Goal: Book appointment/travel/reservation

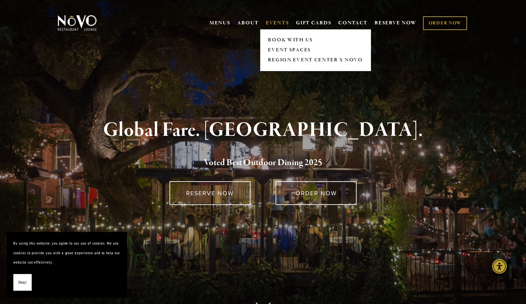
click at [274, 25] on link "EVENTS" at bounding box center [277, 23] width 23 height 7
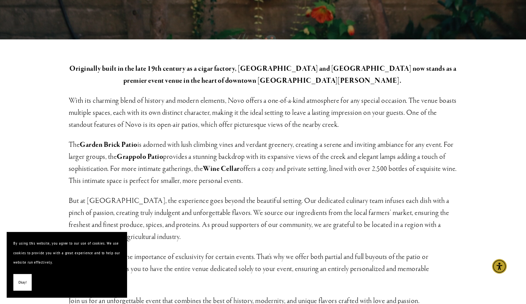
scroll to position [167, 0]
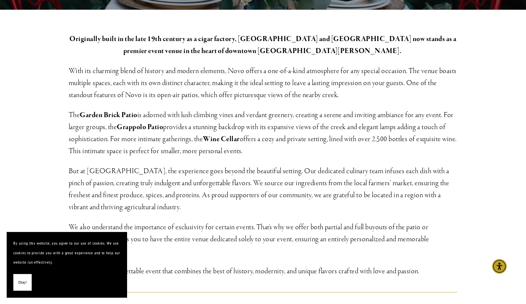
click at [19, 279] on span "Okay!" at bounding box center [22, 283] width 8 height 10
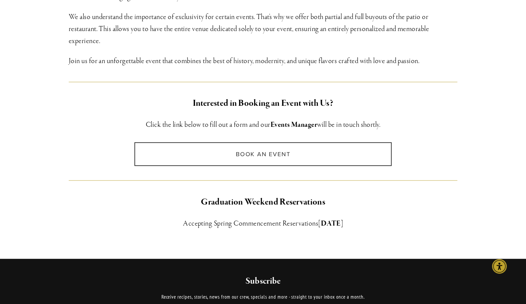
scroll to position [367, 0]
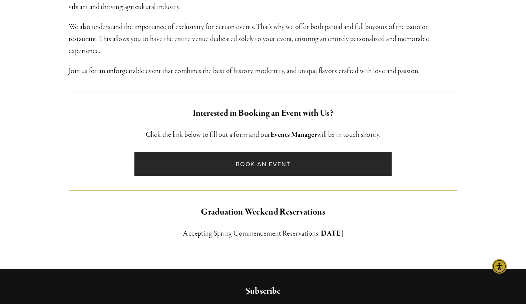
click at [245, 175] on link "Book an Event" at bounding box center [262, 164] width 257 height 24
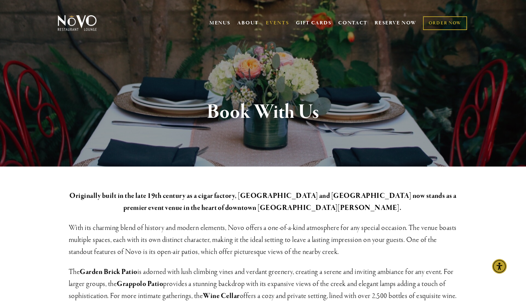
click at [392, 227] on h3 "With its charming blend of history and modern elements, Novo offers a one-of-a-…" at bounding box center [263, 240] width 389 height 36
click at [432, 228] on h3 "With its charming blend of history and modern elements, Novo offers a one-of-a-…" at bounding box center [263, 240] width 389 height 36
click at [428, 226] on h3 "With its charming blend of history and modern elements, Novo offers a one-of-a-…" at bounding box center [263, 240] width 389 height 36
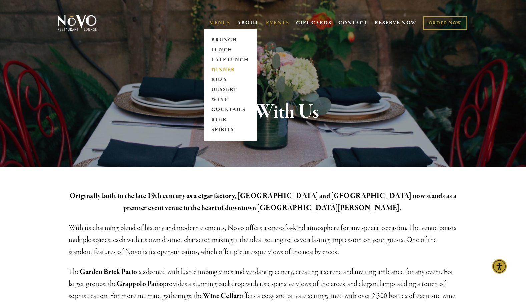
click at [218, 66] on link "DINNER" at bounding box center [231, 70] width 42 height 10
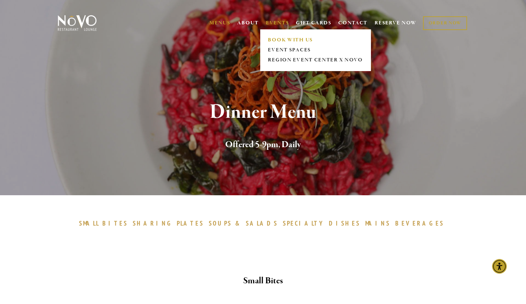
click at [277, 40] on link "BOOK WITH US" at bounding box center [315, 40] width 99 height 10
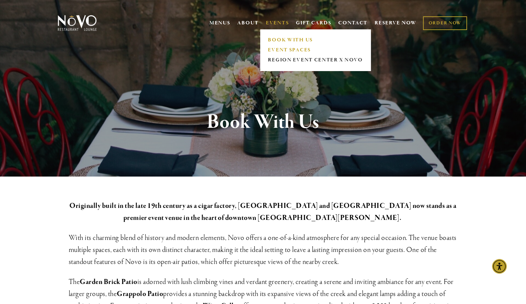
click at [280, 51] on link "EVENT SPACES" at bounding box center [315, 50] width 99 height 10
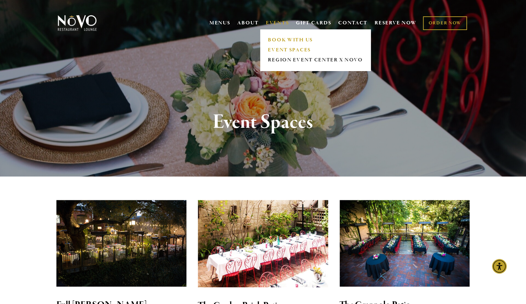
click at [270, 36] on link "BOOK WITH US" at bounding box center [315, 40] width 99 height 10
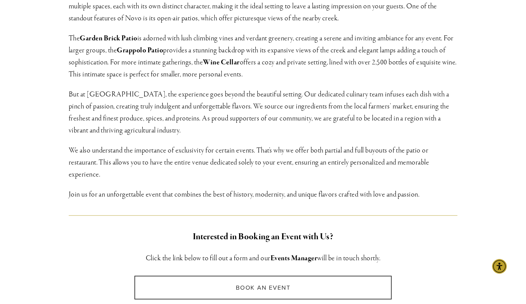
scroll to position [434, 0]
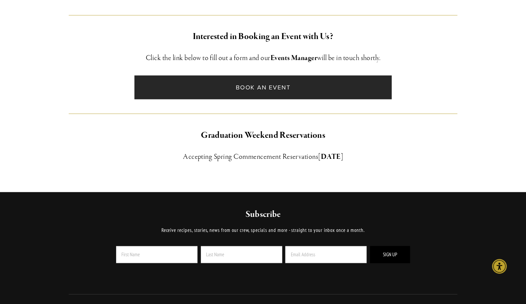
click at [308, 91] on link "Book an Event" at bounding box center [262, 87] width 257 height 24
